Goal: Task Accomplishment & Management: Complete application form

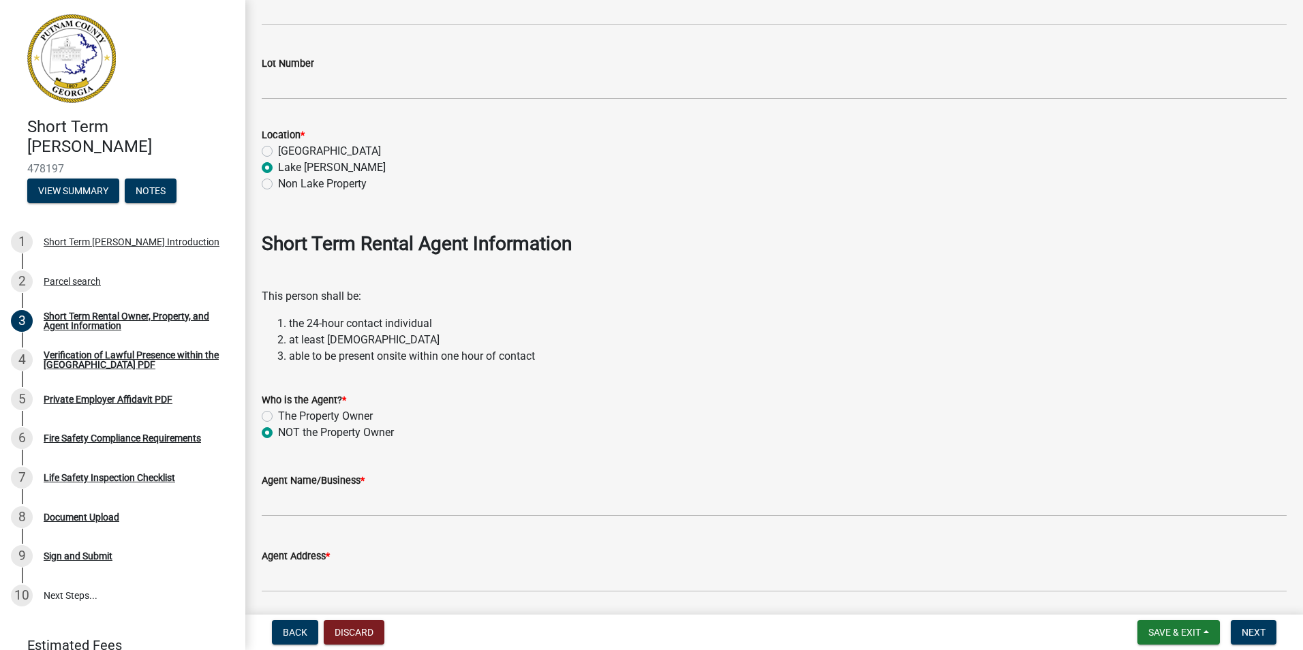
scroll to position [1391, 0]
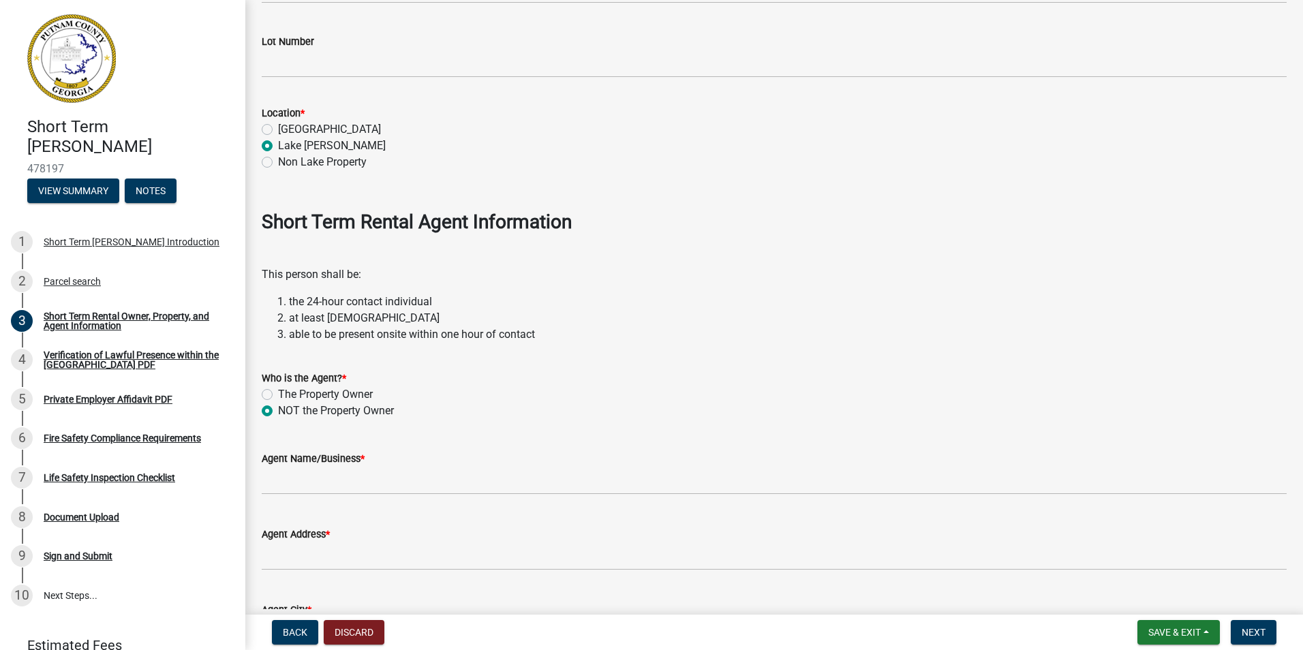
click at [278, 392] on label "The Property Owner" at bounding box center [325, 394] width 95 height 16
click at [278, 392] on input "The Property Owner" at bounding box center [282, 390] width 9 height 9
radio input "true"
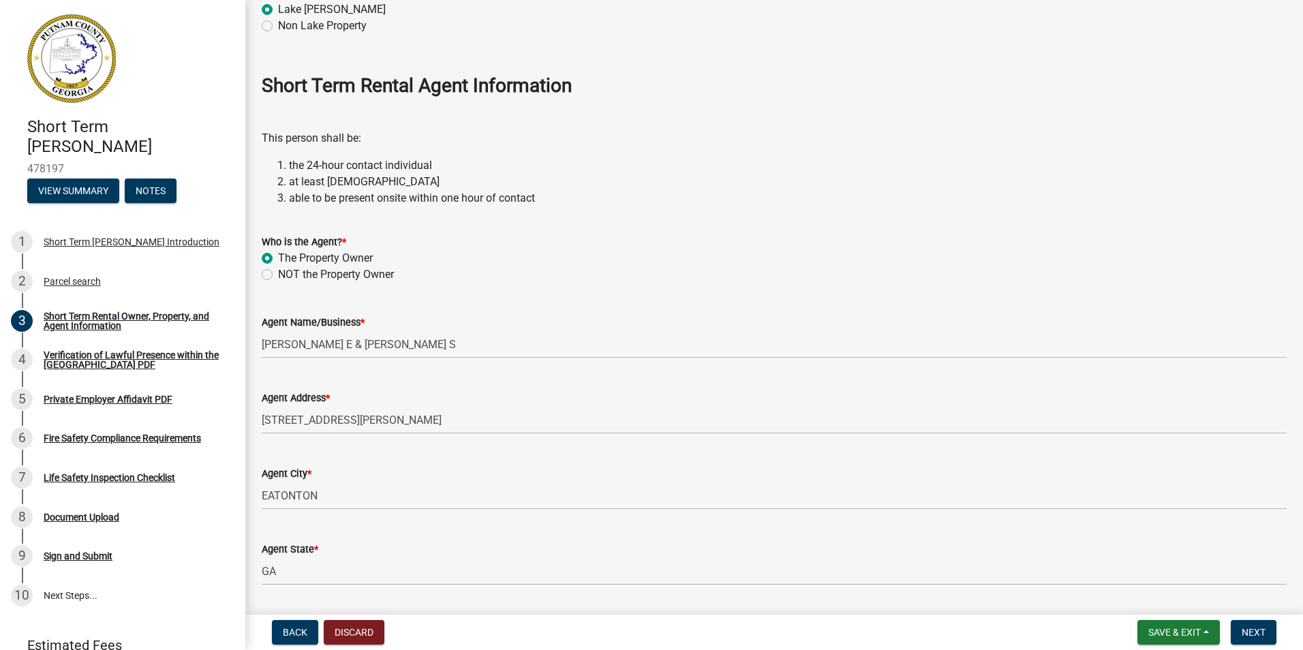
scroll to position [1595, 0]
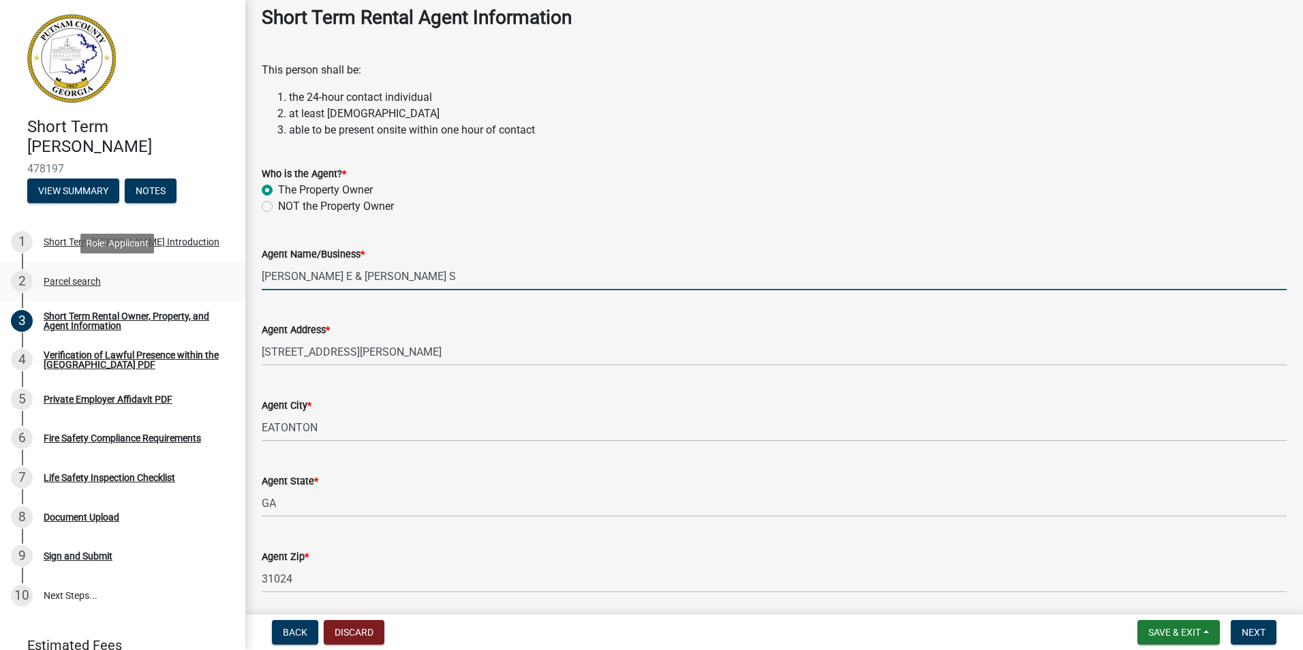
drag, startPoint x: 459, startPoint y: 277, endPoint x: 216, endPoint y: 280, distance: 243.3
click at [216, 280] on div "Short Term [PERSON_NAME] 478197 View Summary Notes 1 Short Term [PERSON_NAME] I…" at bounding box center [651, 325] width 1303 height 650
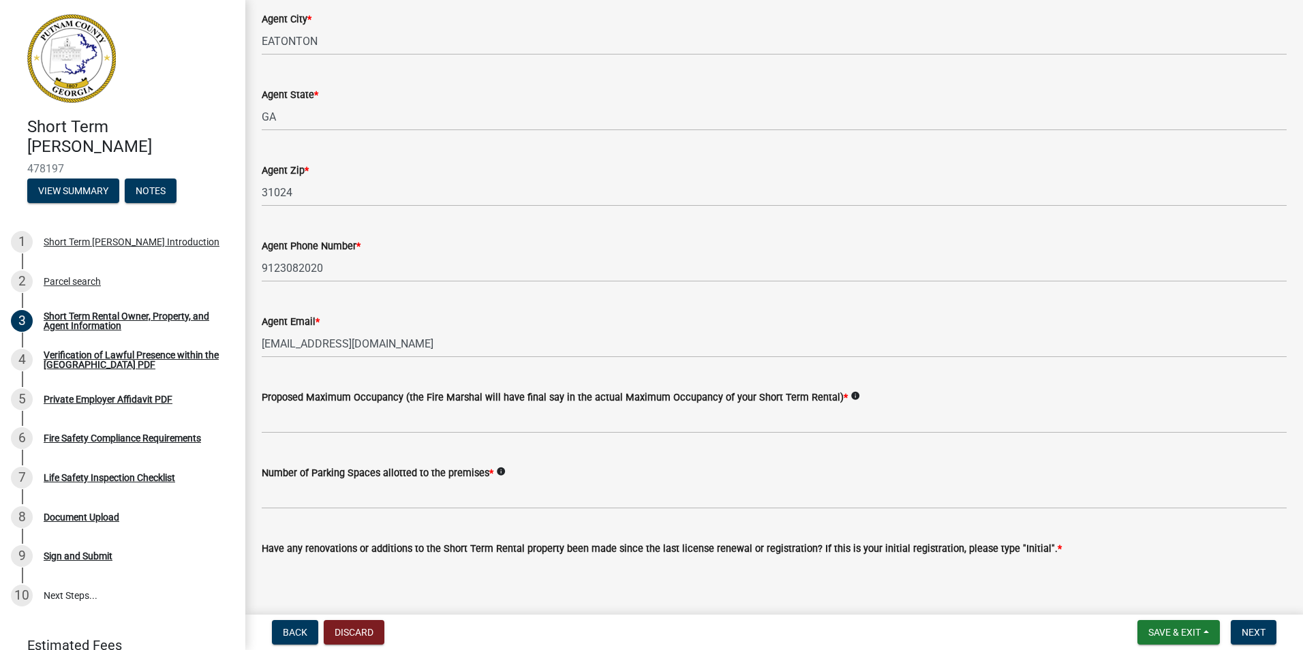
scroll to position [2004, 0]
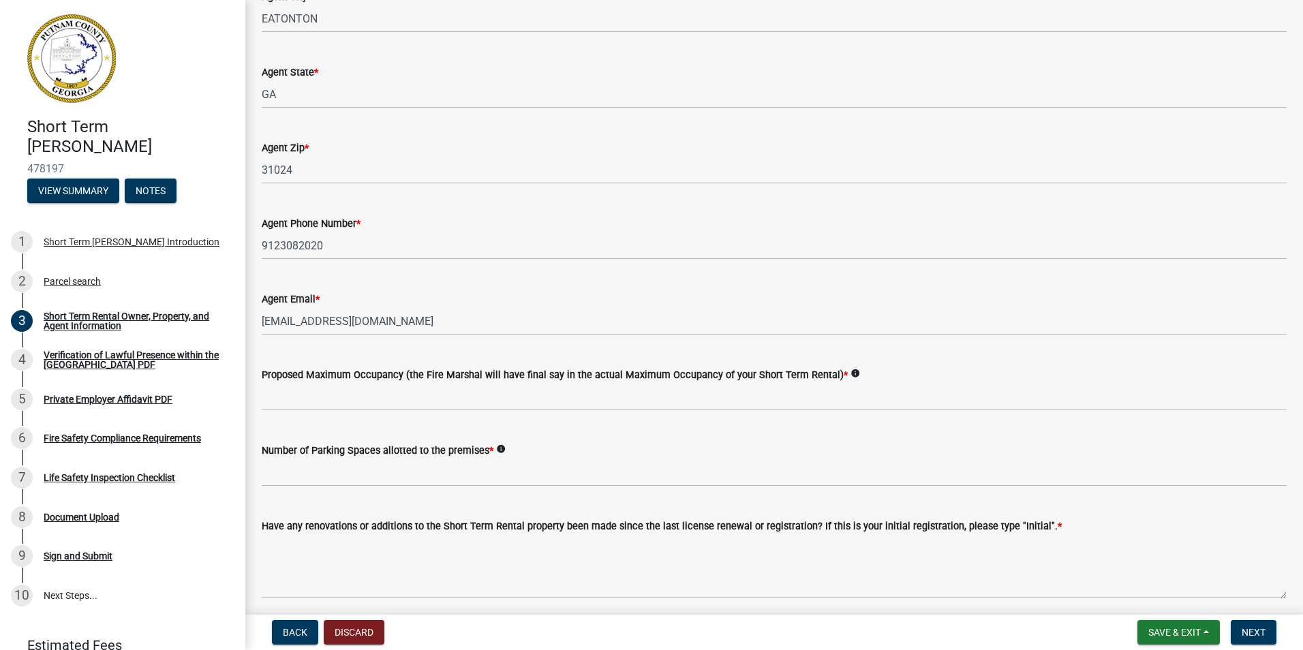
type input "[PERSON_NAME]"
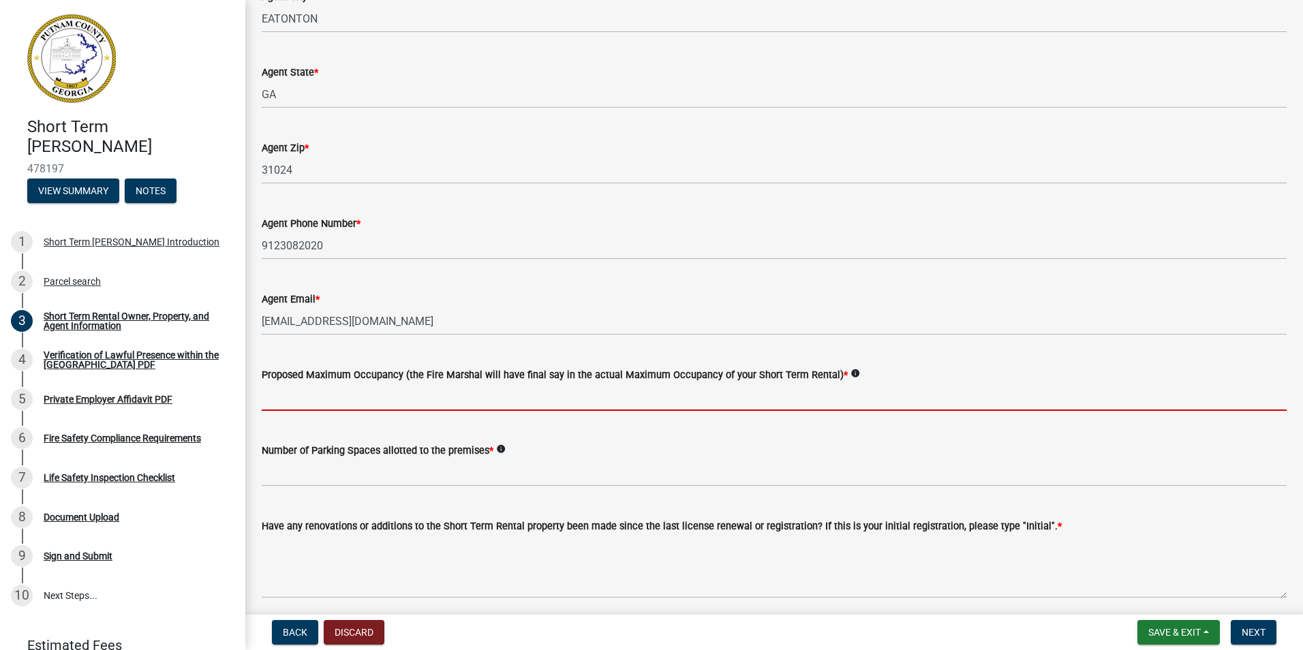
click at [309, 392] on input "text" at bounding box center [774, 397] width 1025 height 28
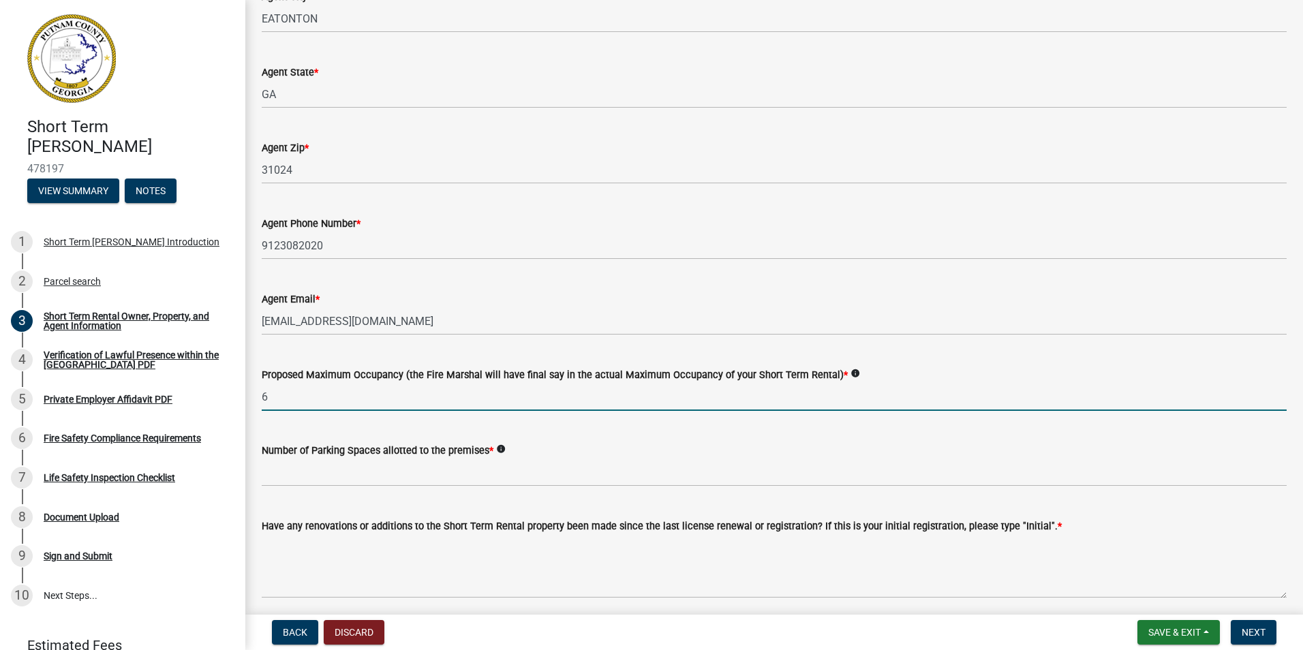
scroll to position [2058, 0]
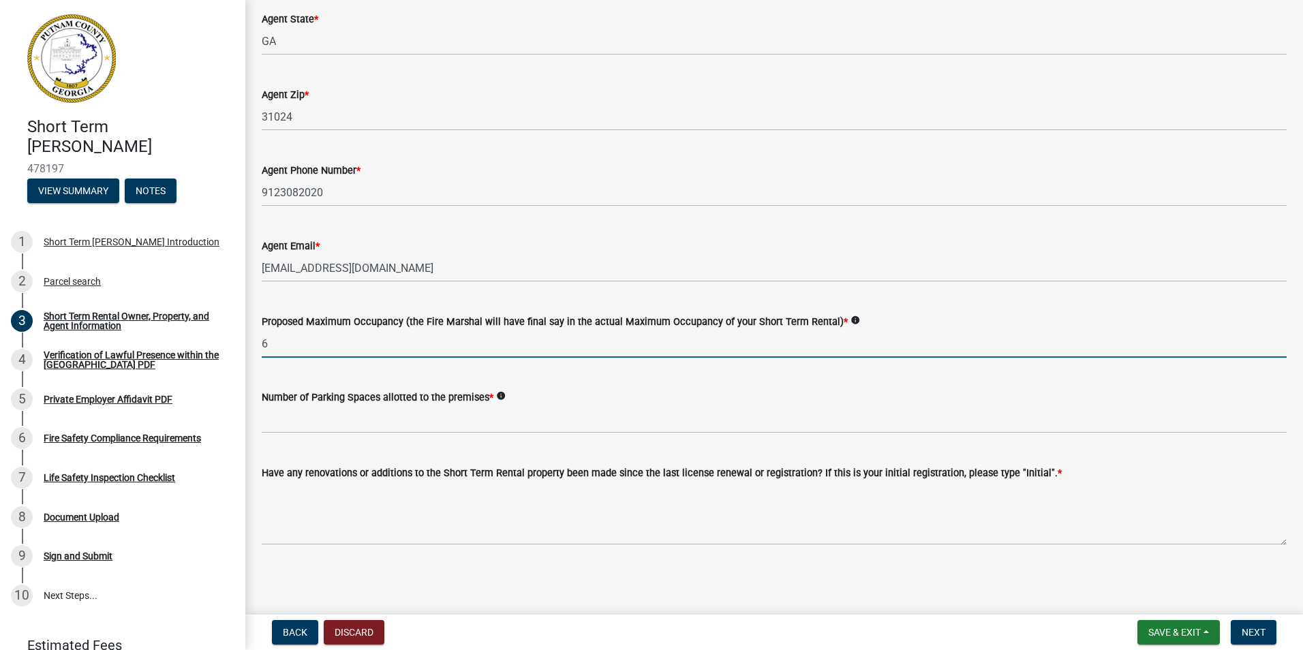
type input "6"
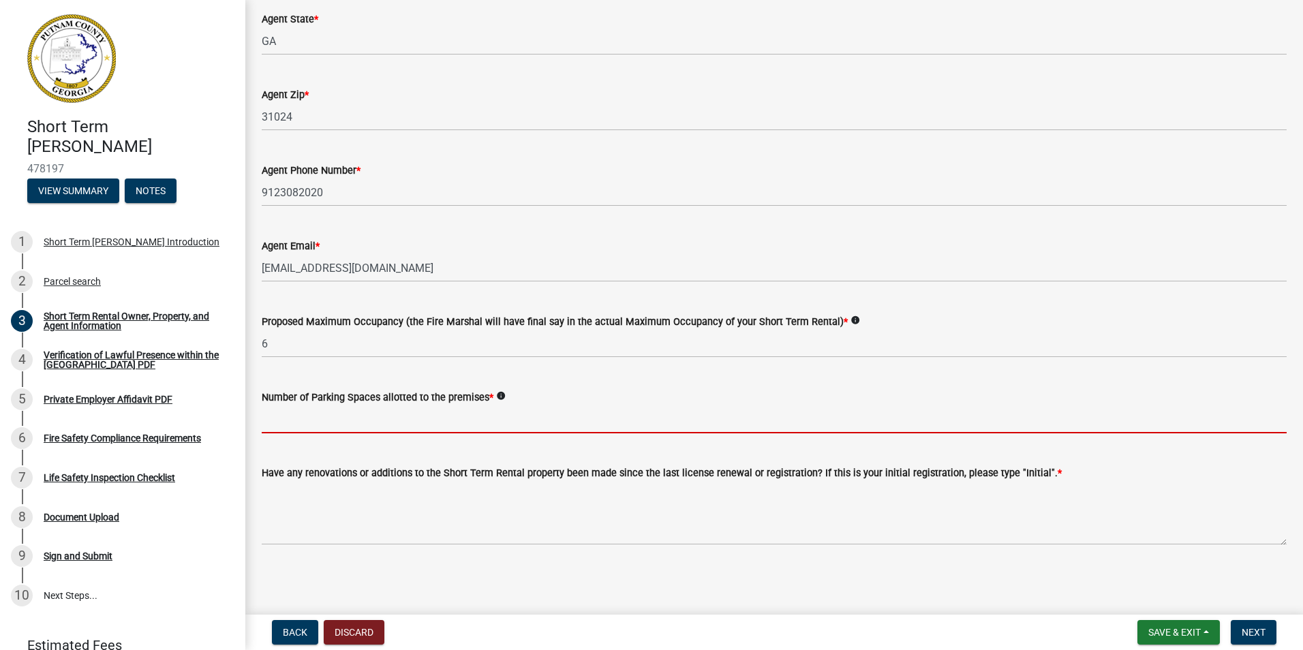
click at [351, 424] on input "text" at bounding box center [774, 420] width 1025 height 28
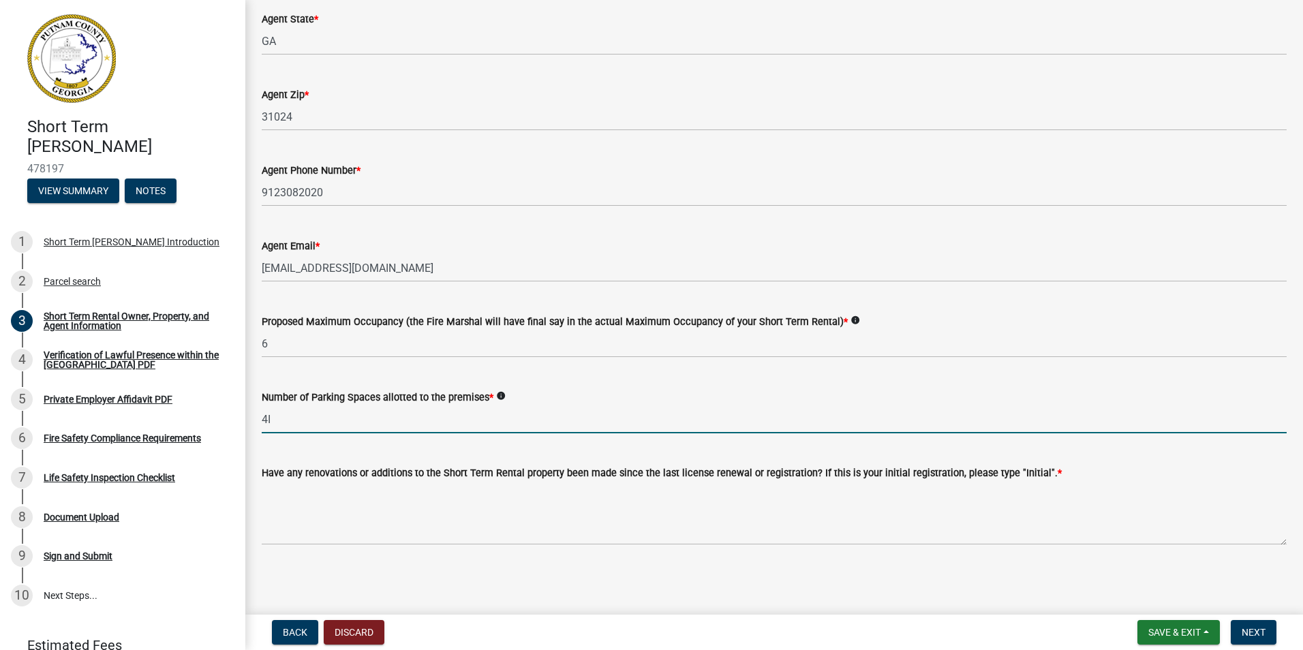
type input "4"
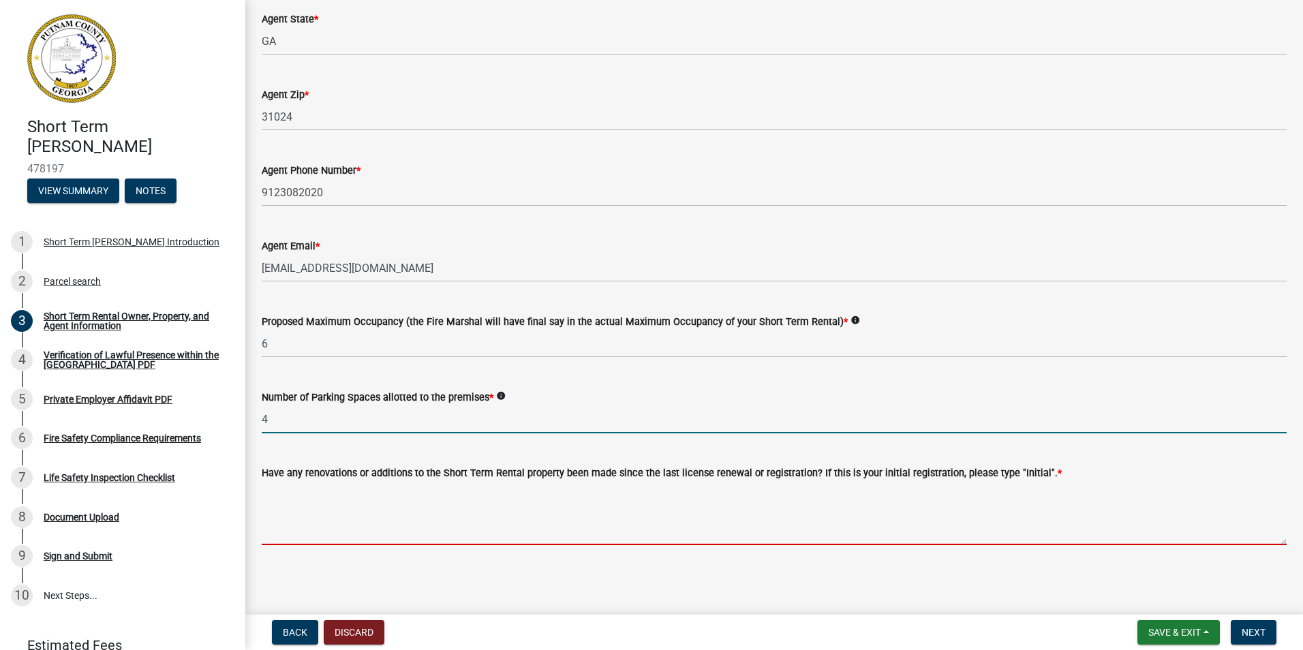
click at [377, 527] on textarea "Have any renovations or additions to the Short Term Rental property been made s…" at bounding box center [774, 513] width 1025 height 64
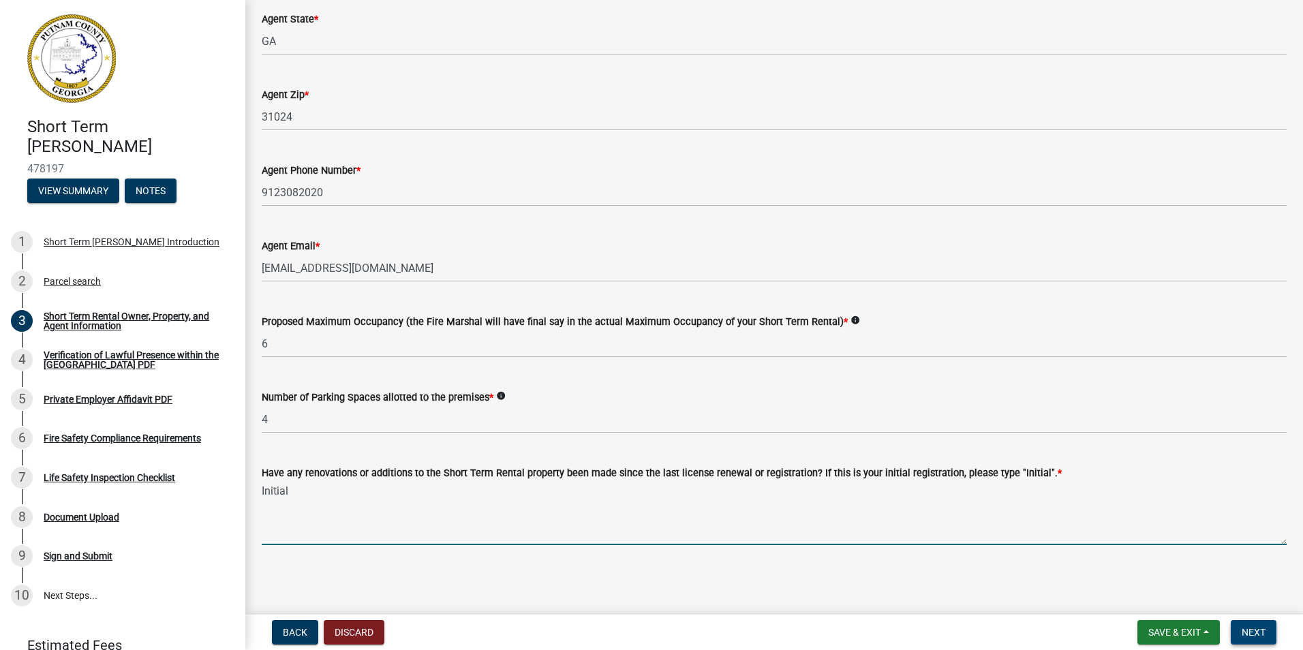
type textarea "Initial"
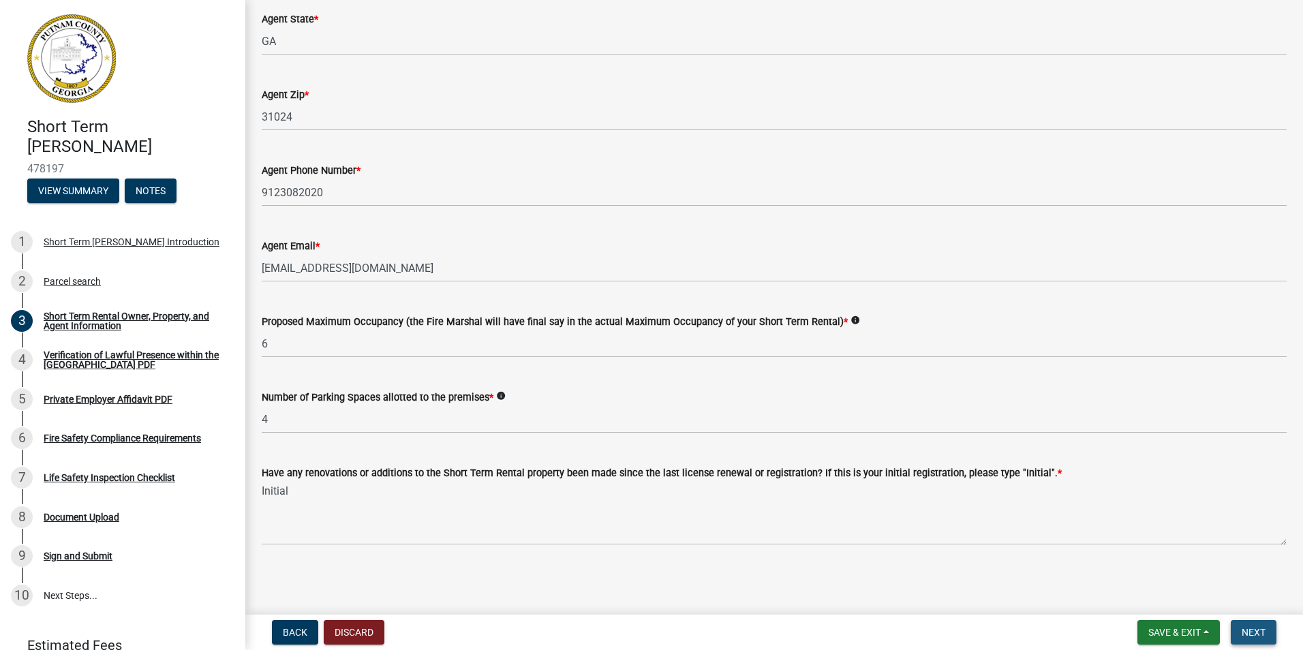
click at [1259, 630] on span "Next" at bounding box center [1254, 632] width 24 height 11
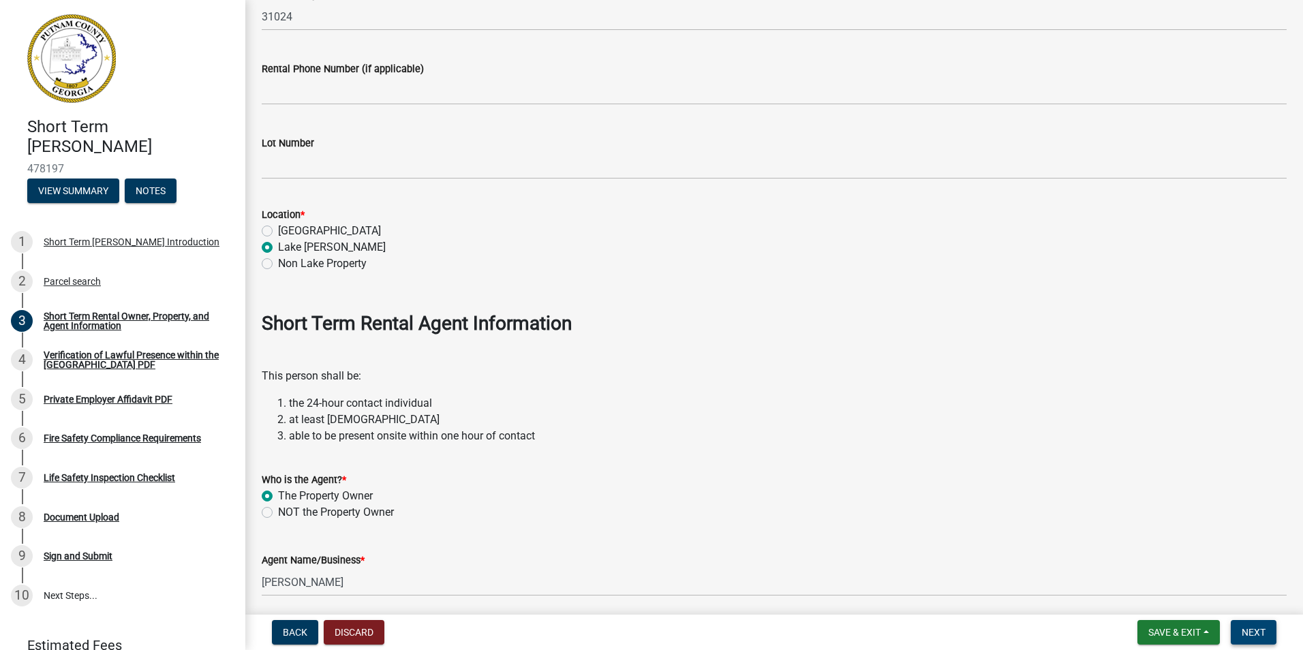
scroll to position [1204, 0]
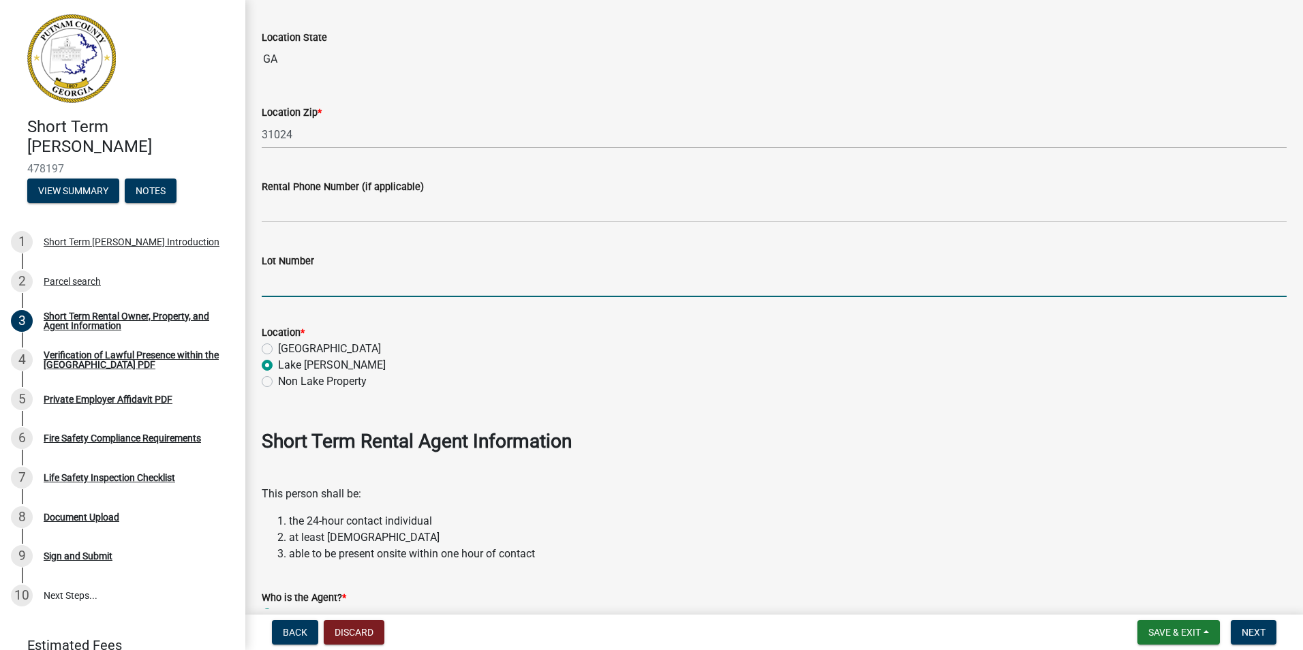
click at [286, 286] on input "Lot Number" at bounding box center [774, 283] width 1025 height 28
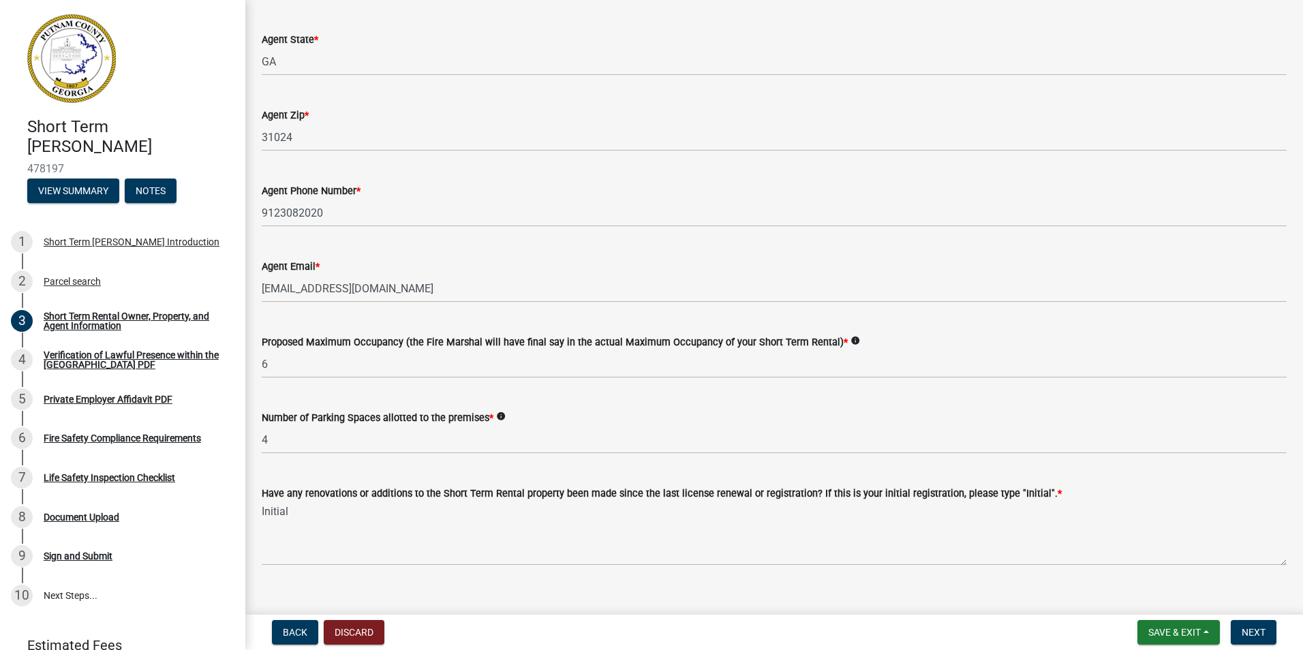
scroll to position [2090, 0]
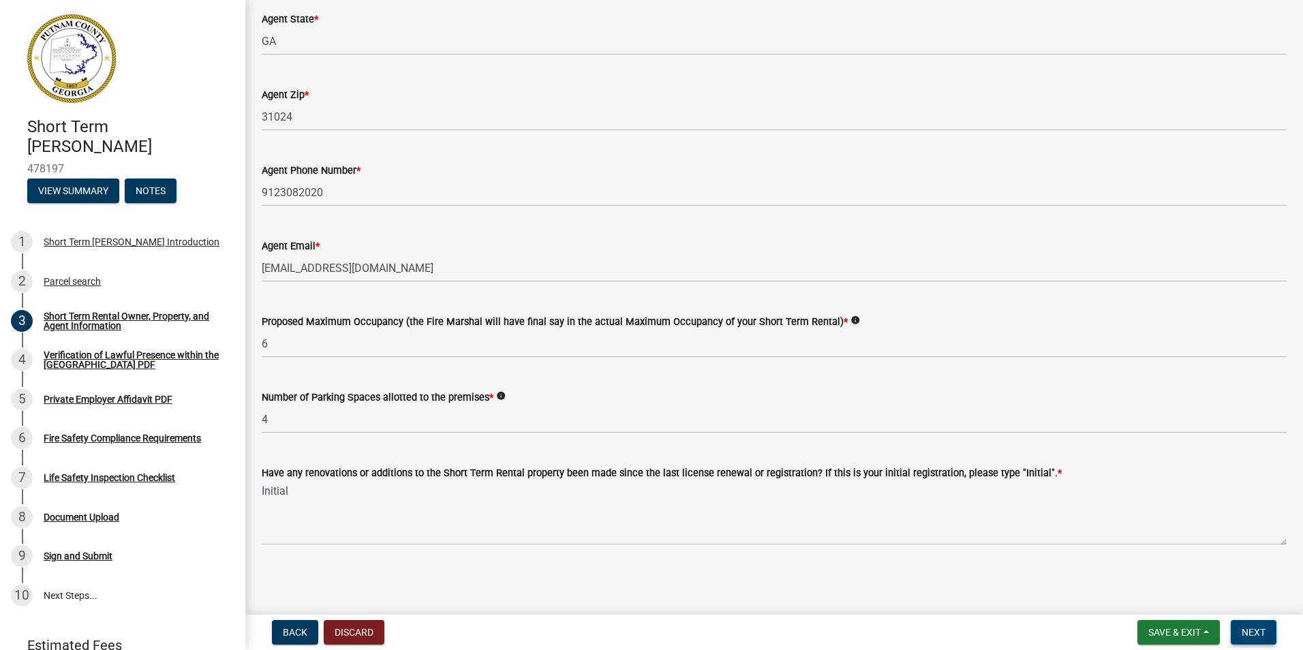
type input "268 / 2"
click at [1255, 634] on span "Next" at bounding box center [1254, 632] width 24 height 11
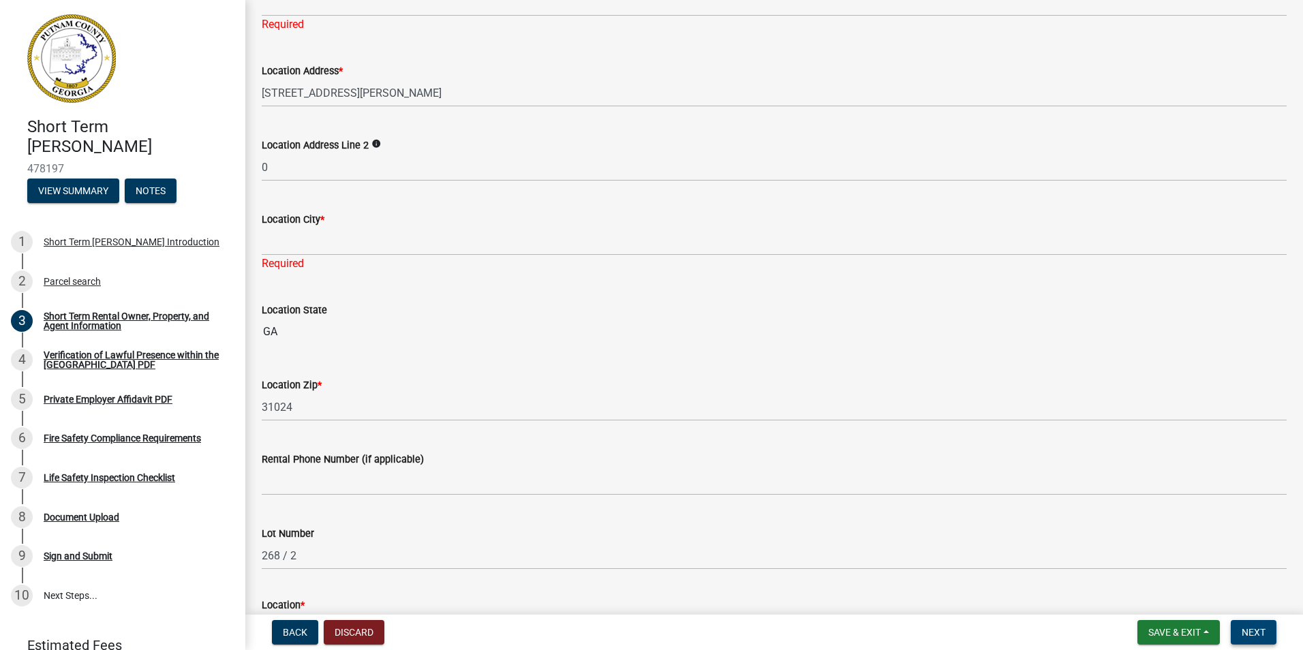
scroll to position [591, 0]
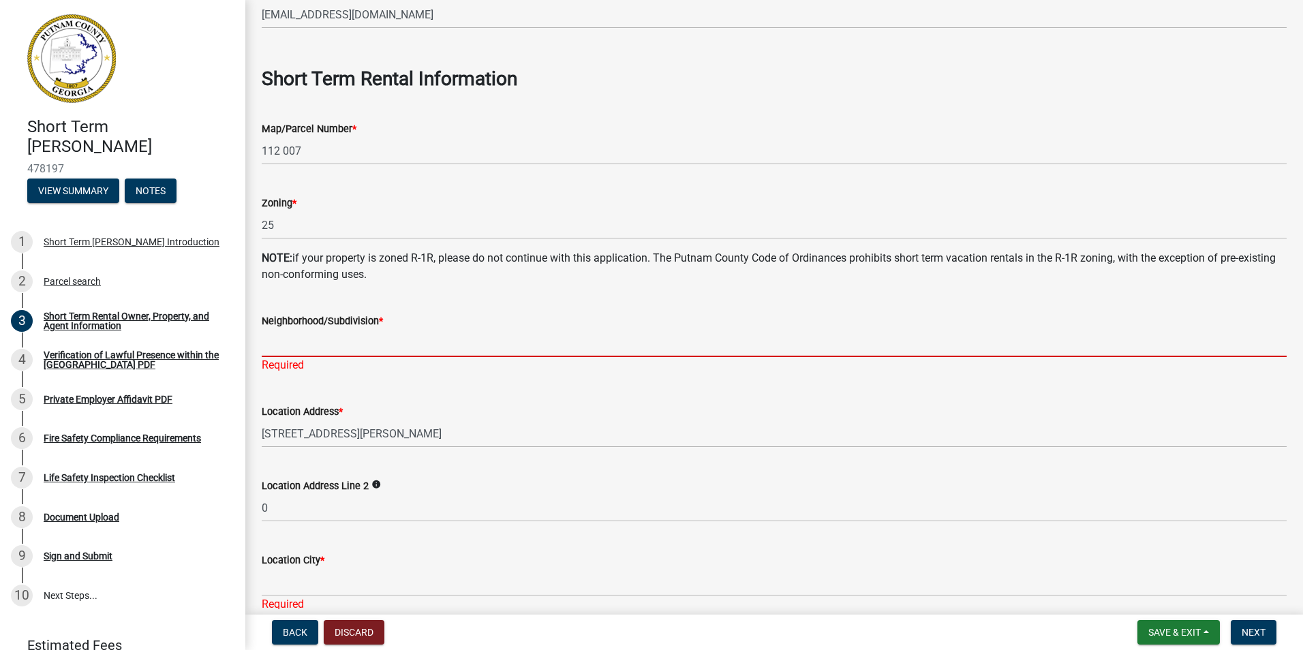
click at [284, 342] on input "Neighborhood/Subdivision *" at bounding box center [774, 343] width 1025 height 28
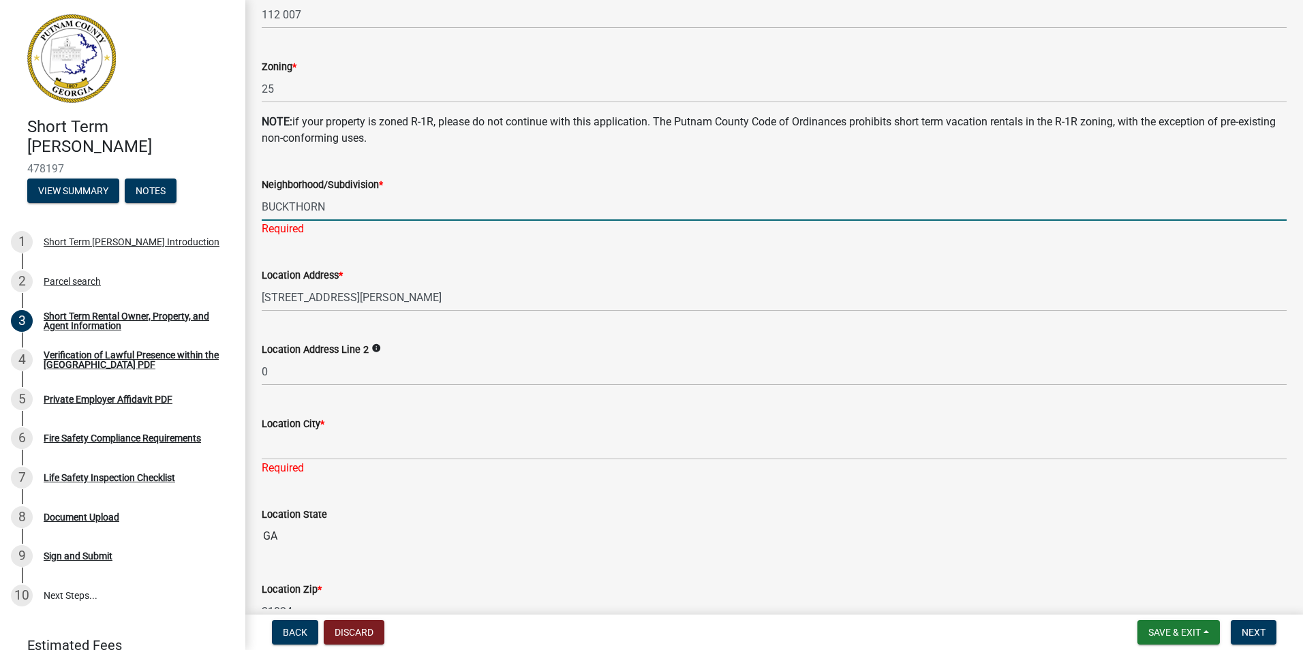
scroll to position [932, 0]
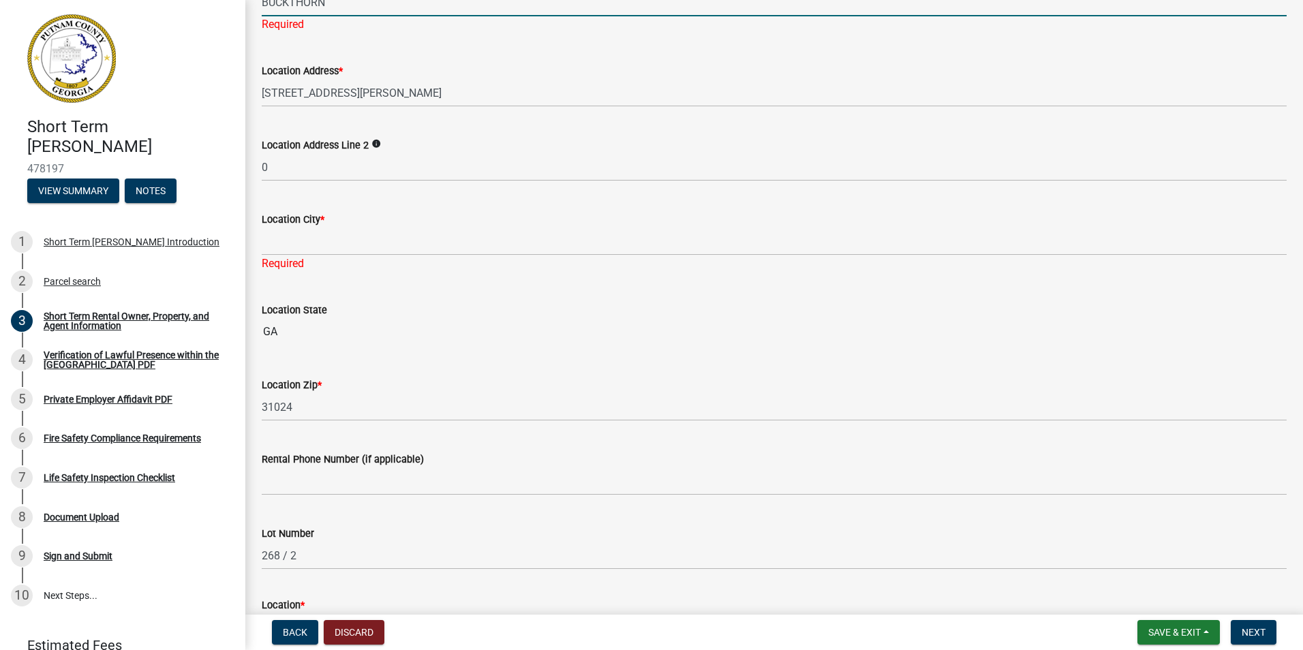
type input "BUCKTHORN"
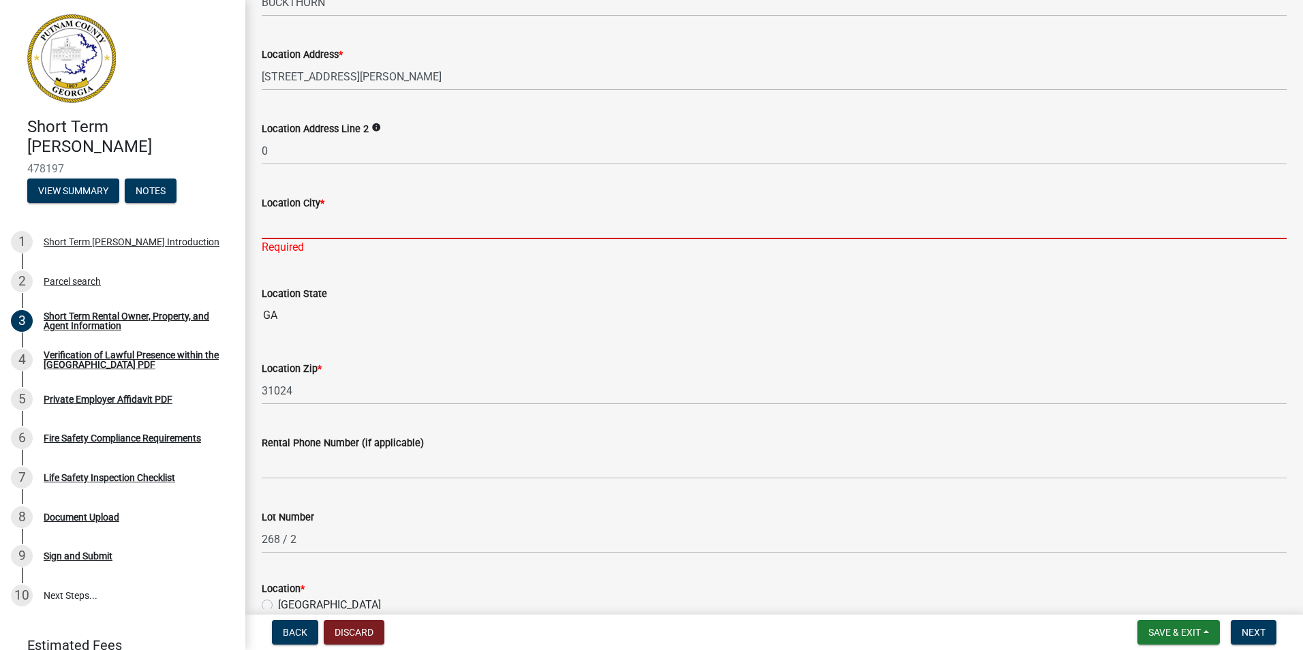
click at [300, 242] on div "Location City * Required" at bounding box center [774, 216] width 1025 height 80
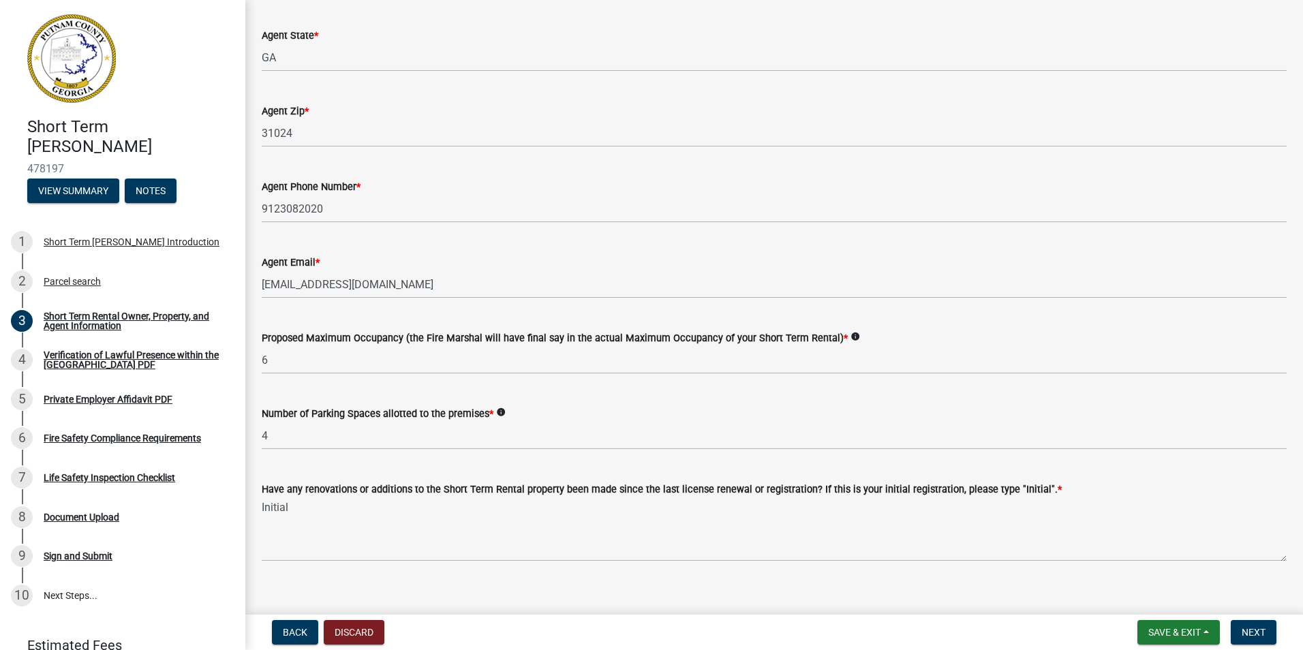
scroll to position [2074, 0]
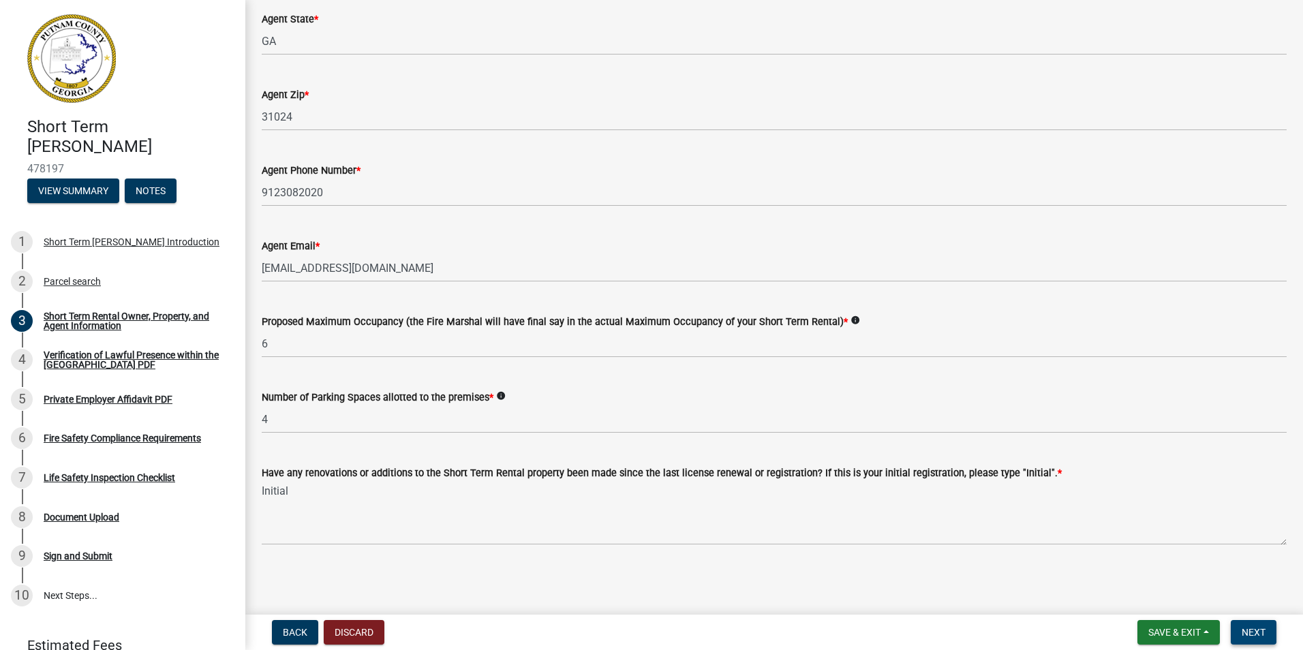
type input "EATONTON"
click at [1264, 634] on span "Next" at bounding box center [1254, 632] width 24 height 11
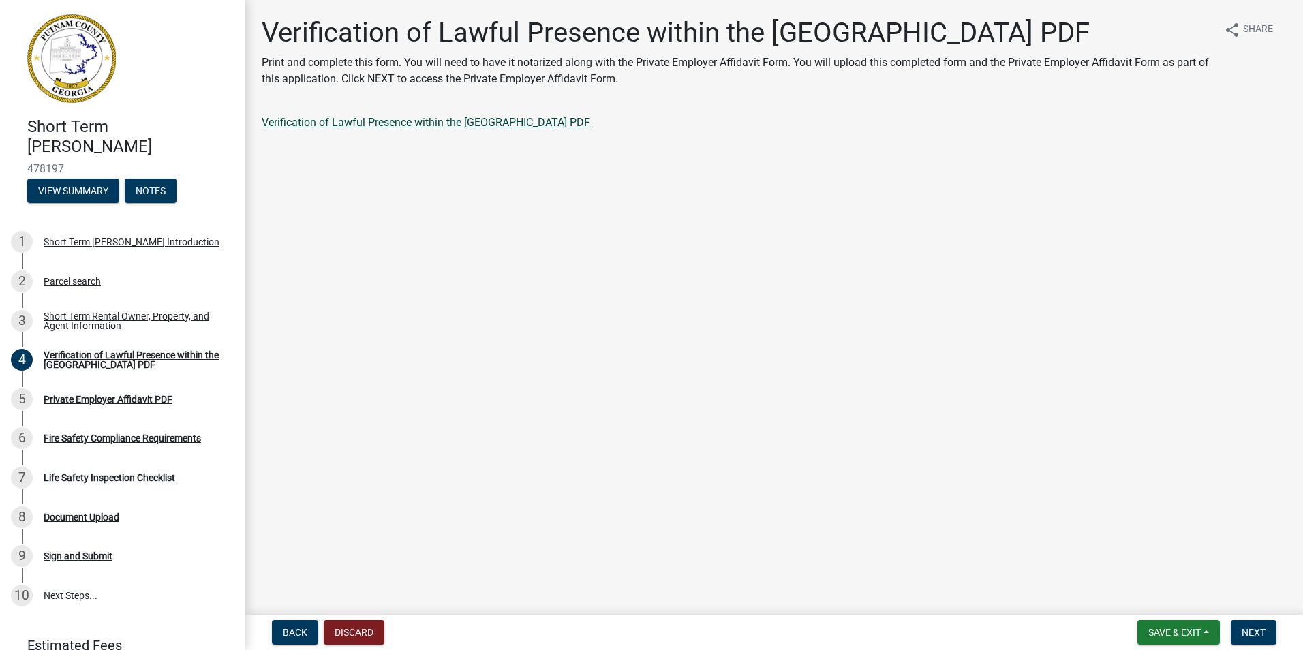
click at [367, 124] on link "Verification of Lawful Presence within the [GEOGRAPHIC_DATA] PDF" at bounding box center [426, 122] width 328 height 13
